Goal: Navigation & Orientation: Find specific page/section

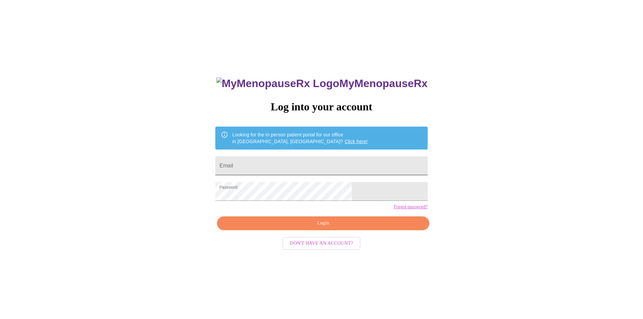
click at [280, 169] on input "Email" at bounding box center [321, 165] width 212 height 19
type input "karenmd79@yahoo.com"
click at [325, 227] on span "Login" at bounding box center [323, 223] width 196 height 8
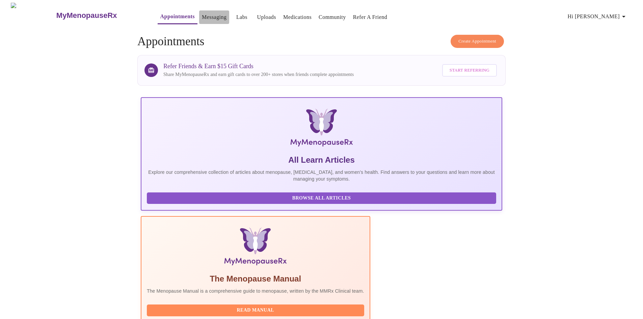
click at [202, 12] on link "Messaging" at bounding box center [214, 16] width 25 height 9
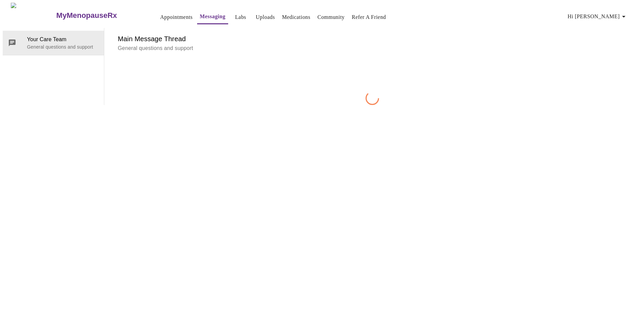
scroll to position [25, 0]
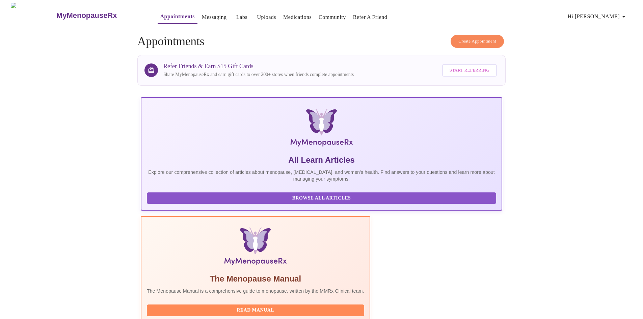
click at [236, 18] on link "Labs" at bounding box center [241, 16] width 11 height 9
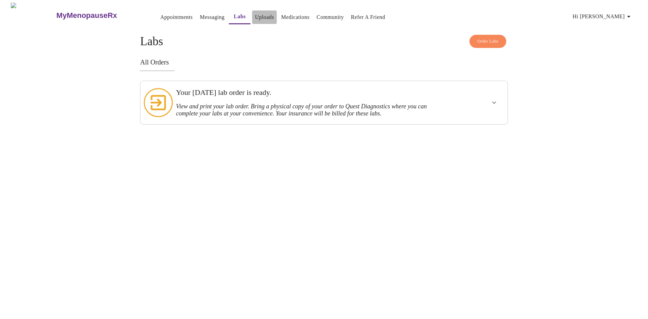
click at [255, 15] on link "Uploads" at bounding box center [264, 16] width 19 height 9
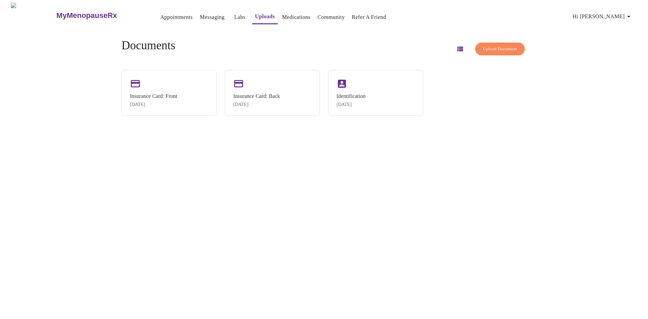
click at [282, 15] on link "Medications" at bounding box center [296, 16] width 28 height 9
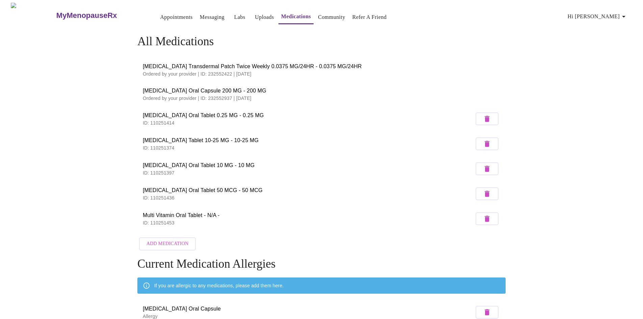
click at [326, 15] on link "Community" at bounding box center [331, 16] width 27 height 9
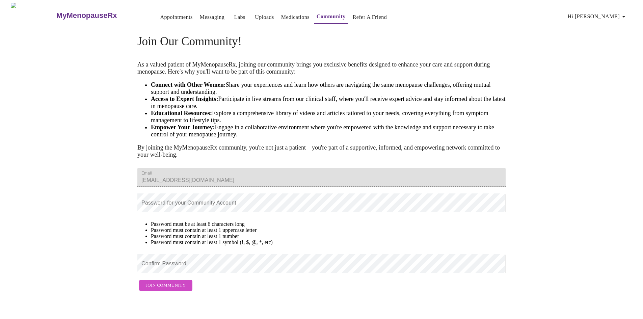
click at [281, 12] on link "Medications" at bounding box center [295, 16] width 28 height 9
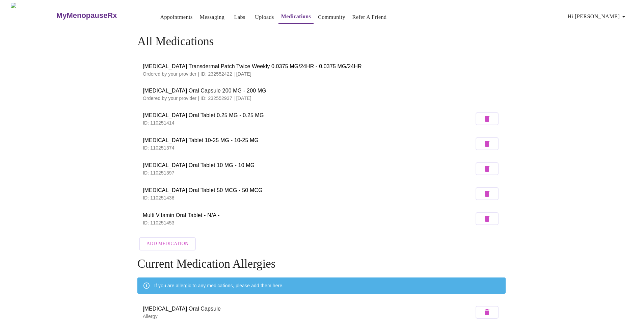
click at [164, 17] on link "Appointments" at bounding box center [176, 16] width 32 height 9
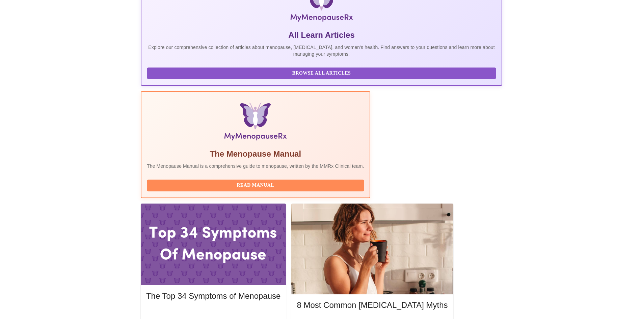
scroll to position [127, 0]
